Goal: Find specific page/section: Find specific page/section

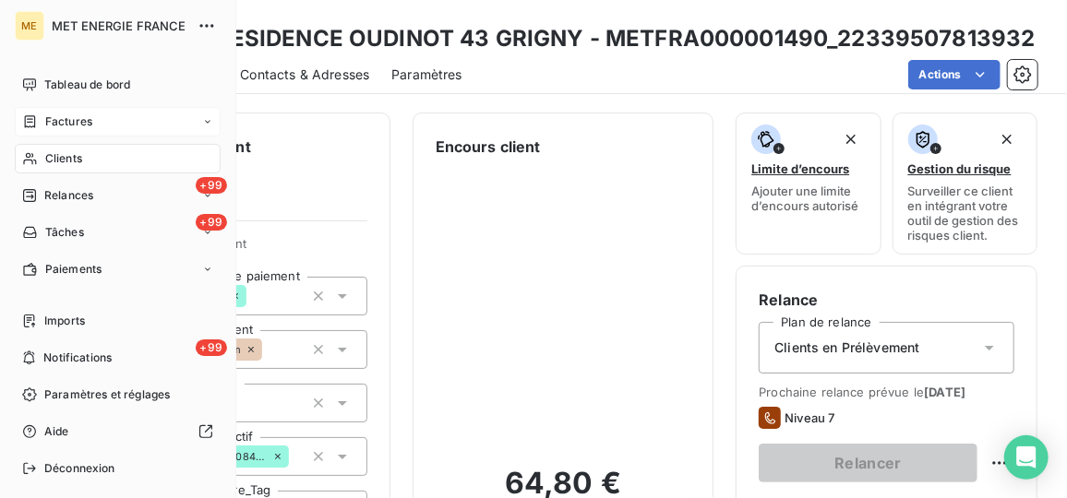
scroll to position [591, 0]
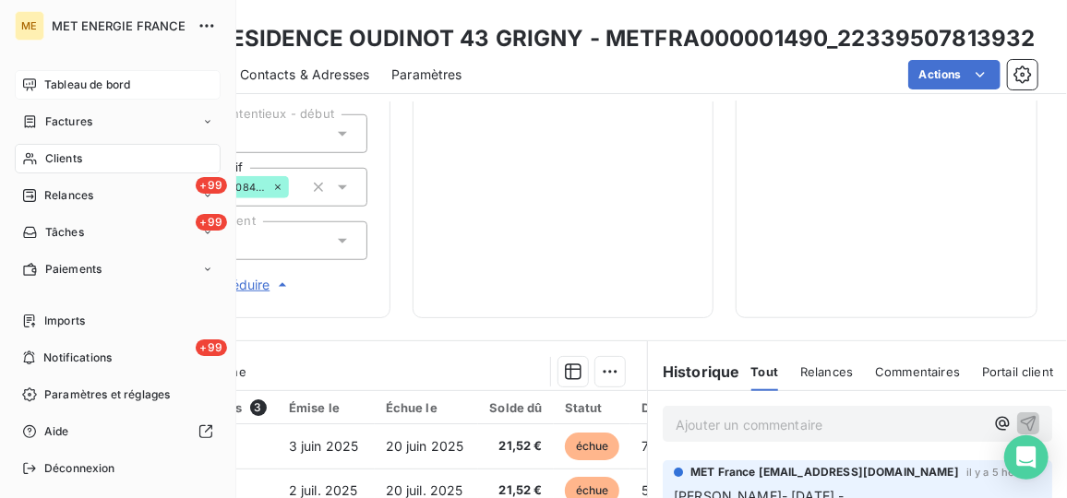
click at [80, 83] on span "Tableau de bord" at bounding box center [87, 85] width 86 height 17
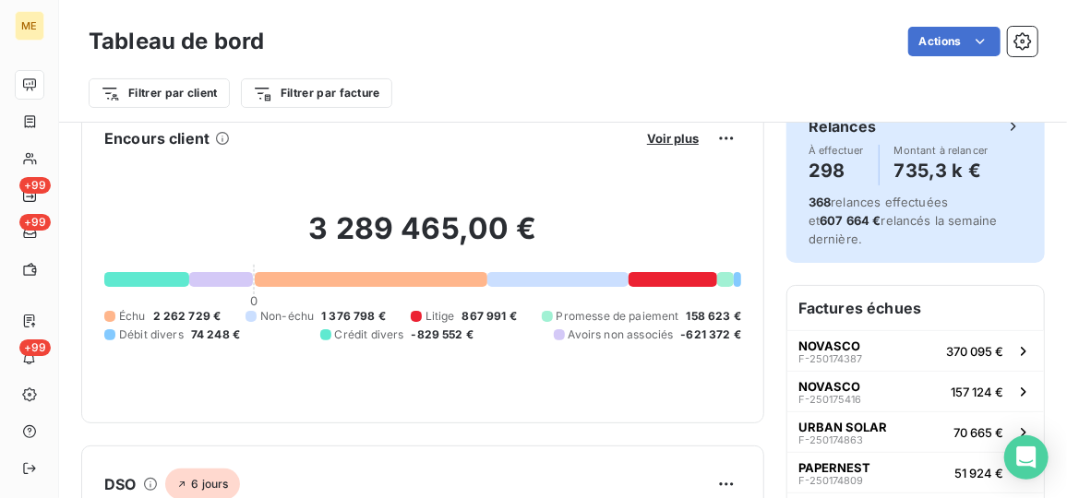
scroll to position [168, 0]
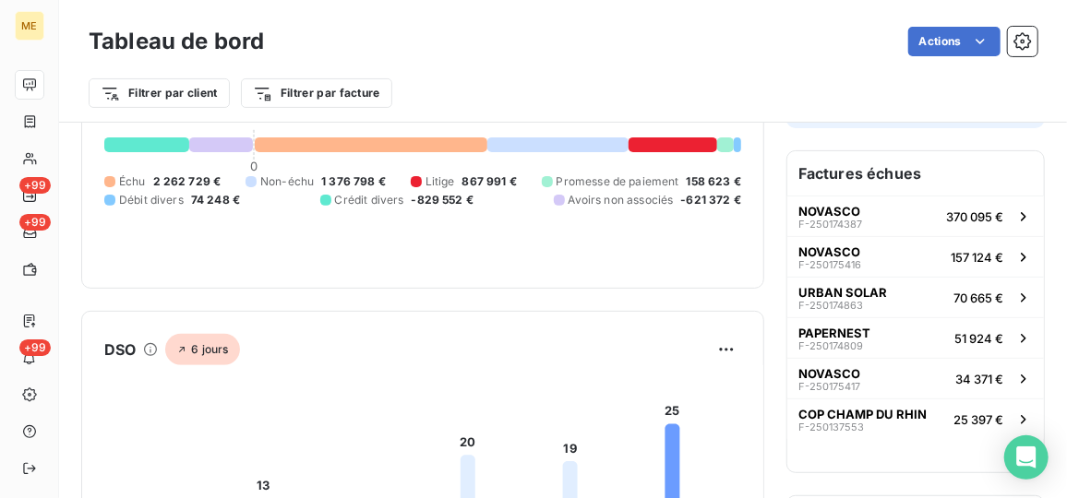
click at [147, 349] on icon at bounding box center [150, 349] width 15 height 15
click at [715, 346] on html "ME +99 +99 +99 Tableau de bord Actions Filtrer par client Filtrer par facture E…" at bounding box center [533, 249] width 1067 height 498
click at [438, 309] on html "ME +99 +99 +99 Tableau de bord Actions Filtrer par client Filtrer par facture E…" at bounding box center [533, 249] width 1067 height 498
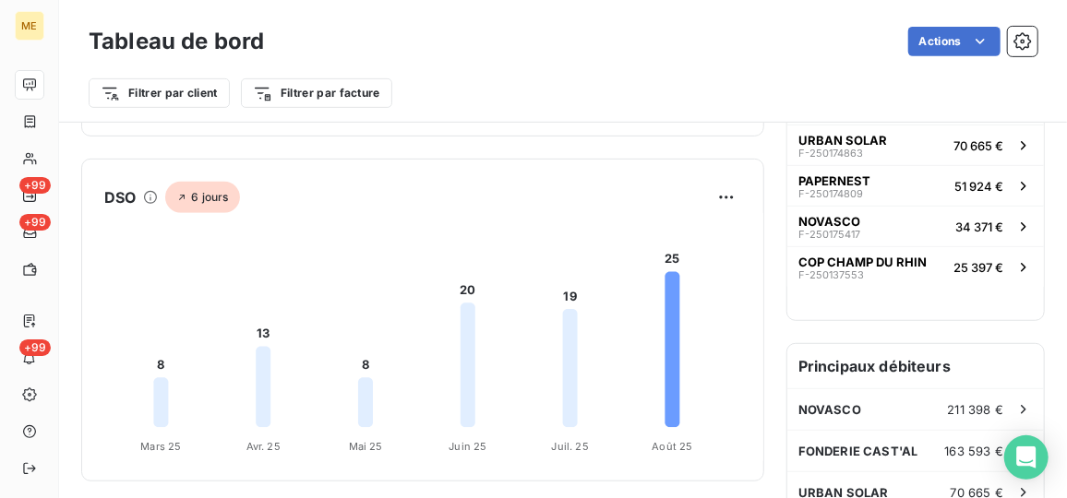
scroll to position [336, 0]
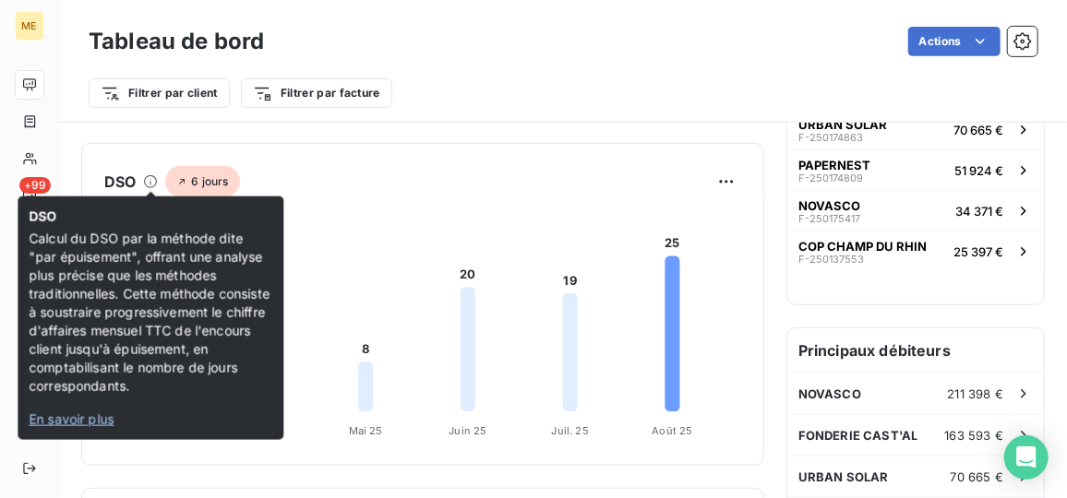
click at [99, 417] on span "En savoir plus" at bounding box center [71, 420] width 85 height 16
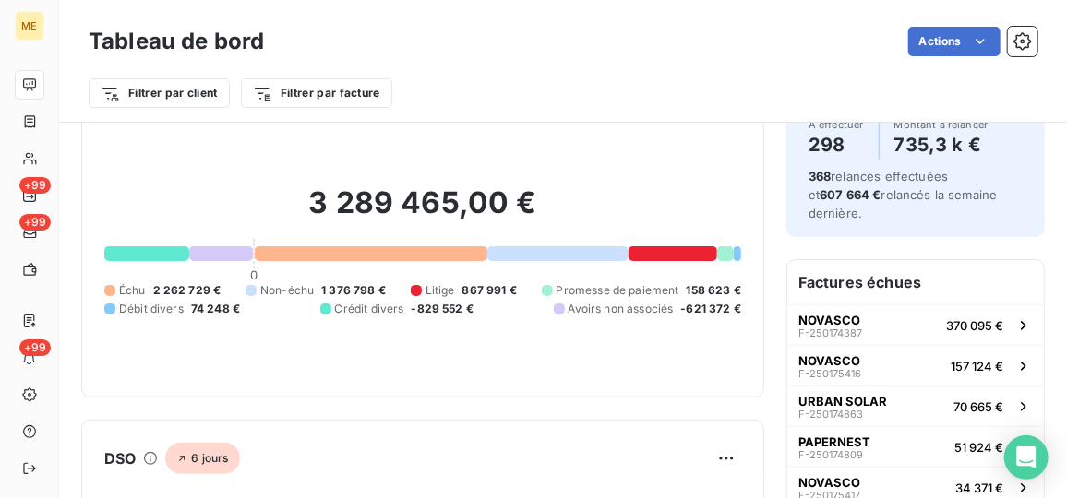
scroll to position [0, 0]
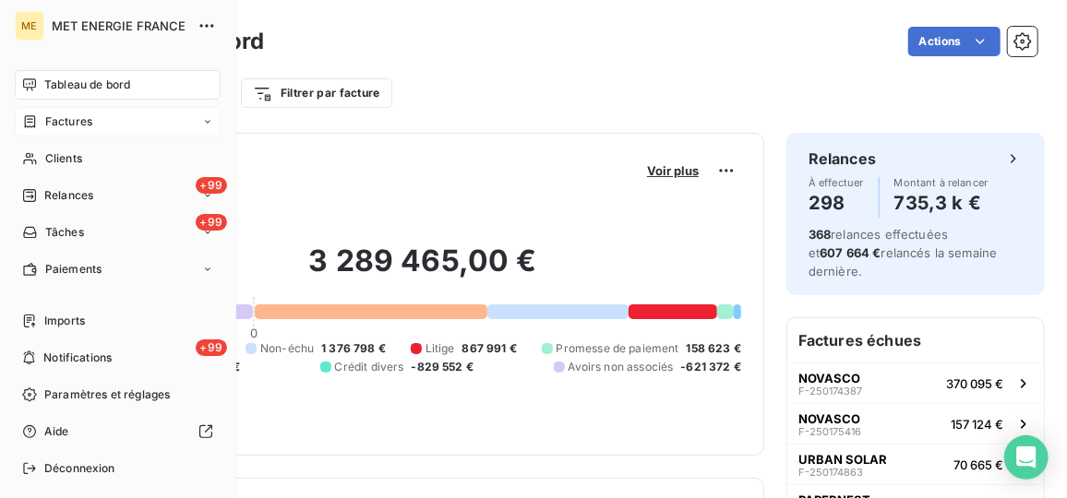
click at [165, 125] on div "Factures" at bounding box center [118, 122] width 206 height 30
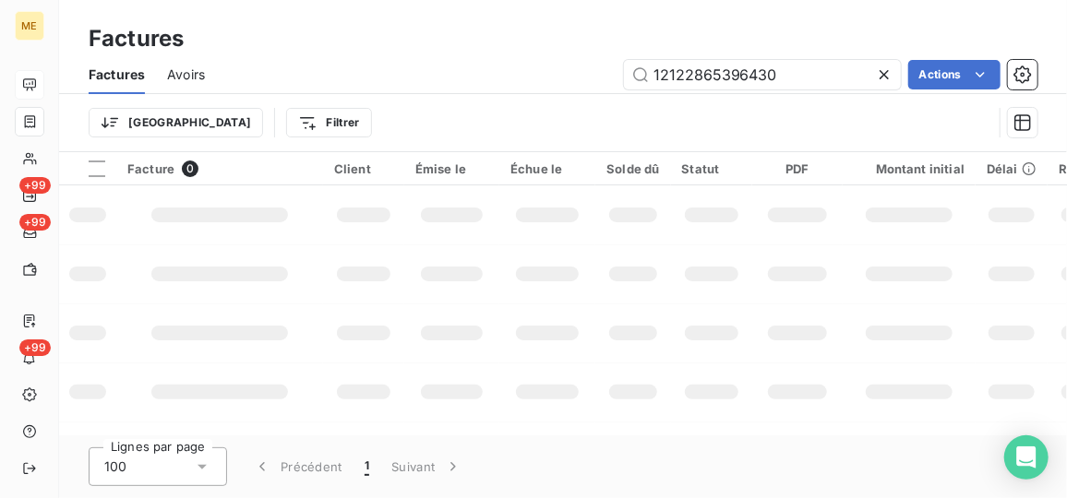
click at [881, 79] on icon at bounding box center [884, 75] width 18 height 18
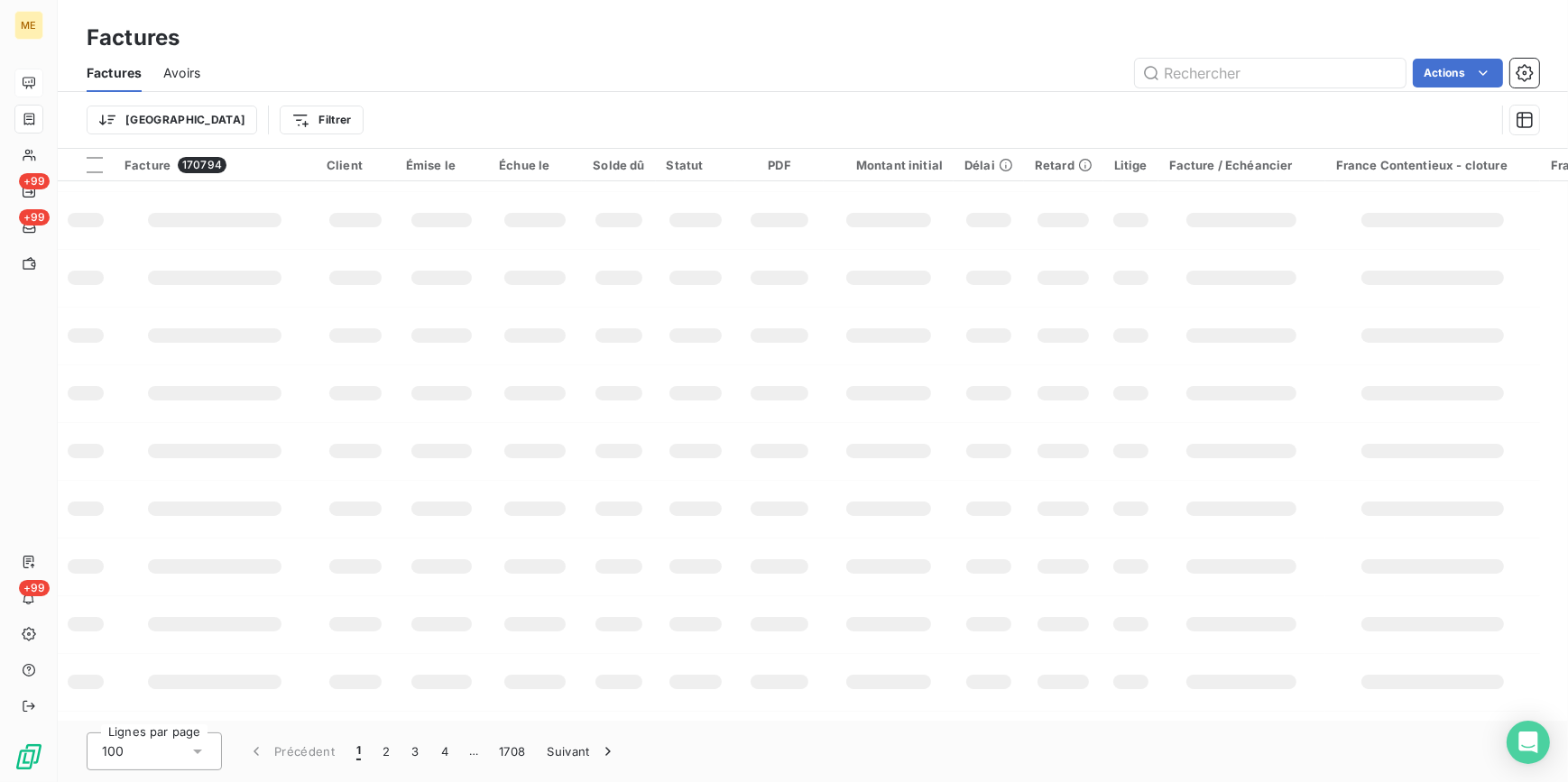
scroll to position [163, 0]
